Goal: Task Accomplishment & Management: Manage account settings

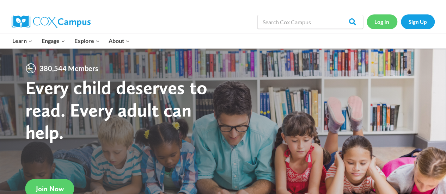
click at [380, 23] on link "Log In" at bounding box center [381, 21] width 31 height 14
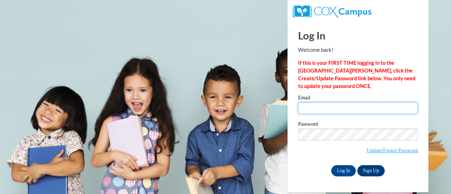
click at [326, 108] on input "Email" at bounding box center [358, 108] width 120 height 12
type input "idaletrios01@yahoo.com"
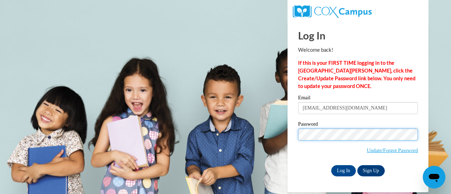
click at [331, 165] on input "Log In" at bounding box center [343, 170] width 25 height 11
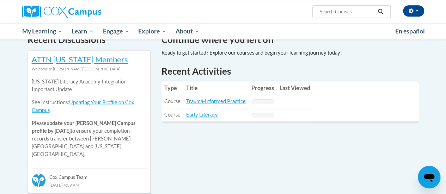
scroll to position [228, 0]
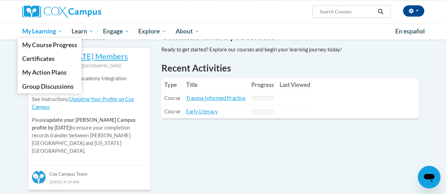
click at [52, 35] on span "My Learning" at bounding box center [42, 31] width 41 height 8
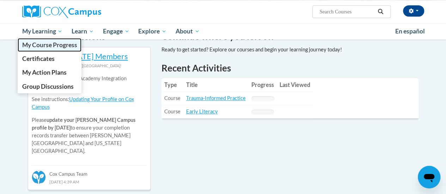
click at [49, 45] on span "My Course Progress" at bounding box center [49, 44] width 55 height 7
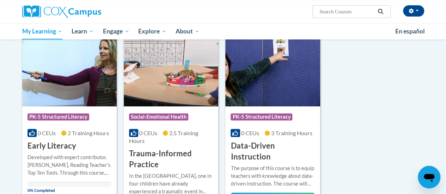
scroll to position [93, 0]
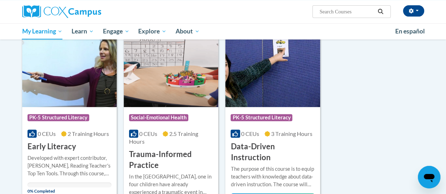
click at [181, 118] on span "Social-Emotional Health" at bounding box center [158, 117] width 59 height 7
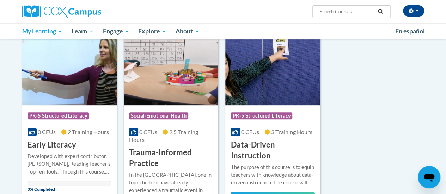
scroll to position [76, 0]
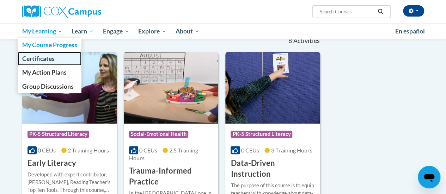
click at [44, 58] on span "Certificates" at bounding box center [38, 58] width 32 height 7
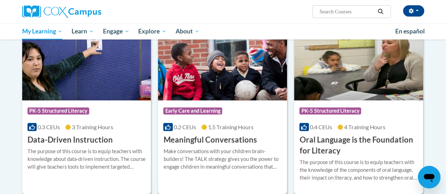
scroll to position [135, 0]
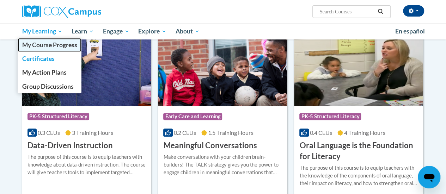
click at [46, 48] on span "My Course Progress" at bounding box center [49, 44] width 55 height 7
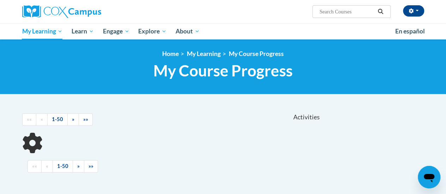
click at [46, 48] on div "<en>My Learning</en><fr>New fr_My Learning</fr><it>New it_My Learning</it><de>N…" at bounding box center [223, 66] width 446 height 55
